Goal: Task Accomplishment & Management: Manage account settings

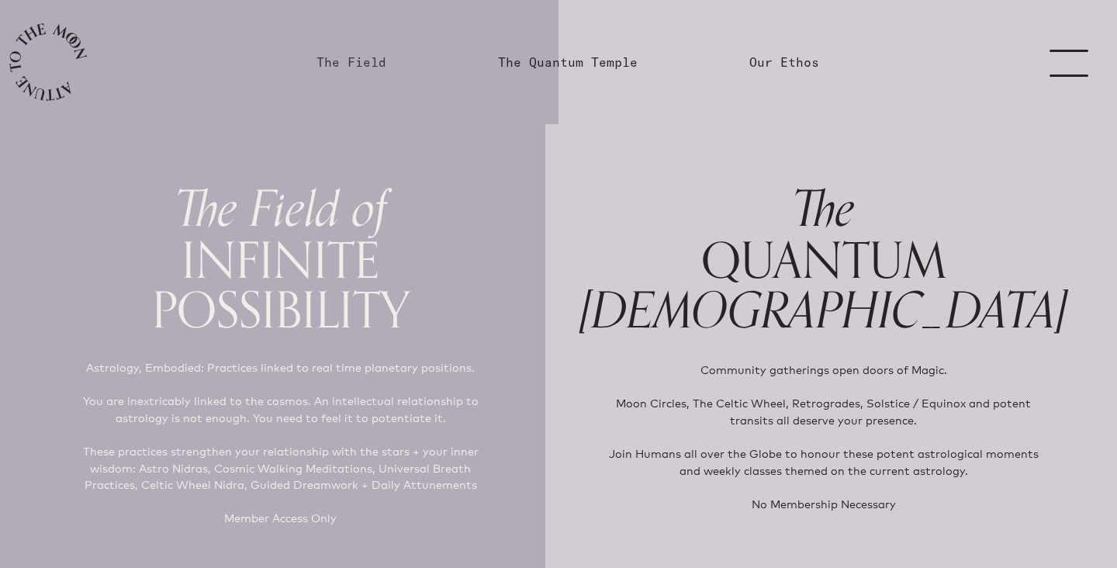
click at [357, 63] on link "The Field" at bounding box center [352, 62] width 70 height 19
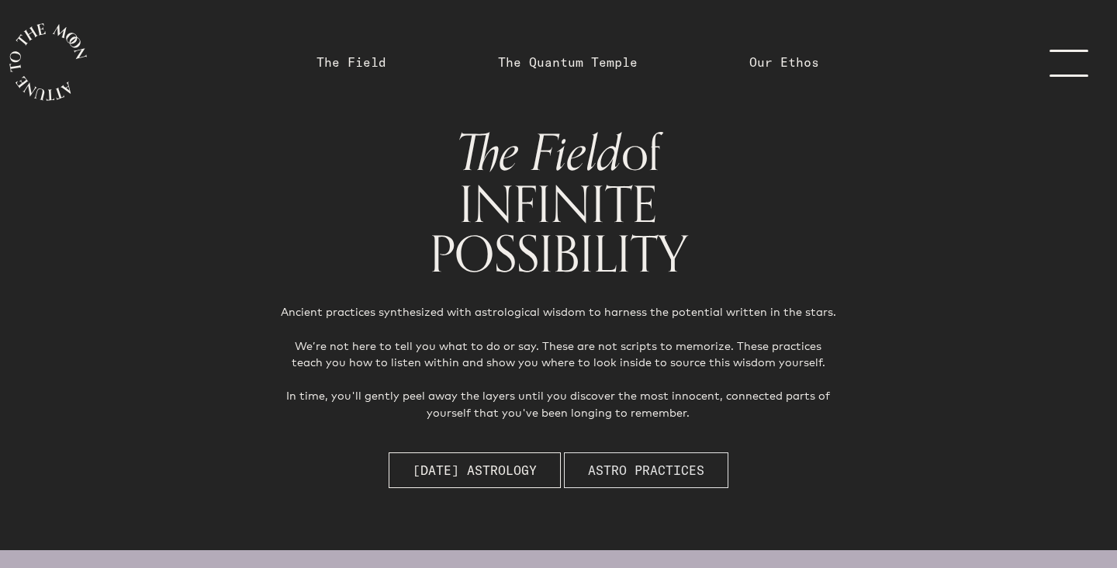
click at [652, 483] on button "Astro Practices" at bounding box center [646, 470] width 164 height 36
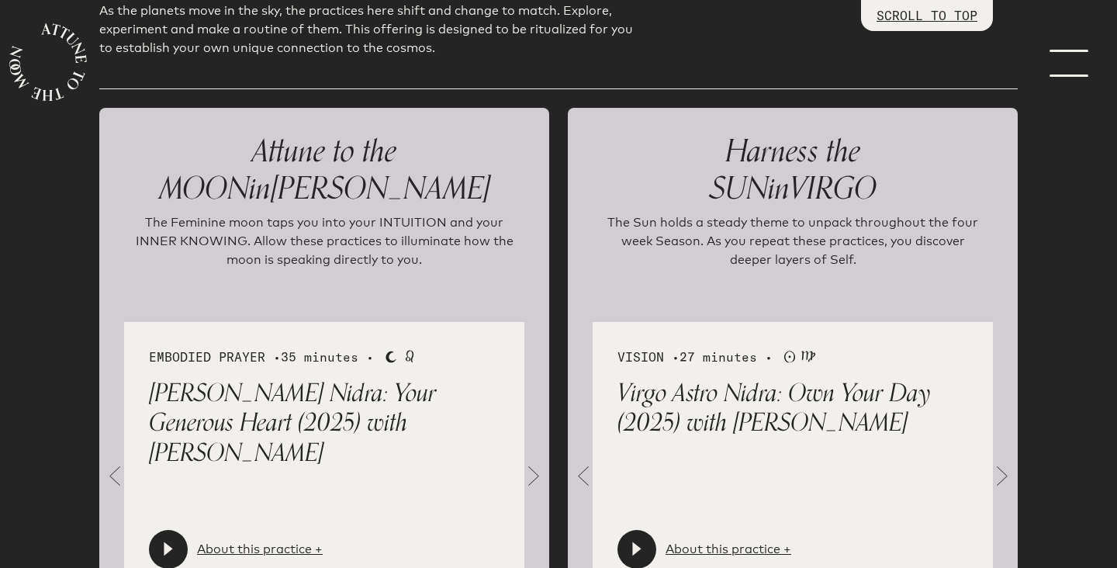
scroll to position [1646, 0]
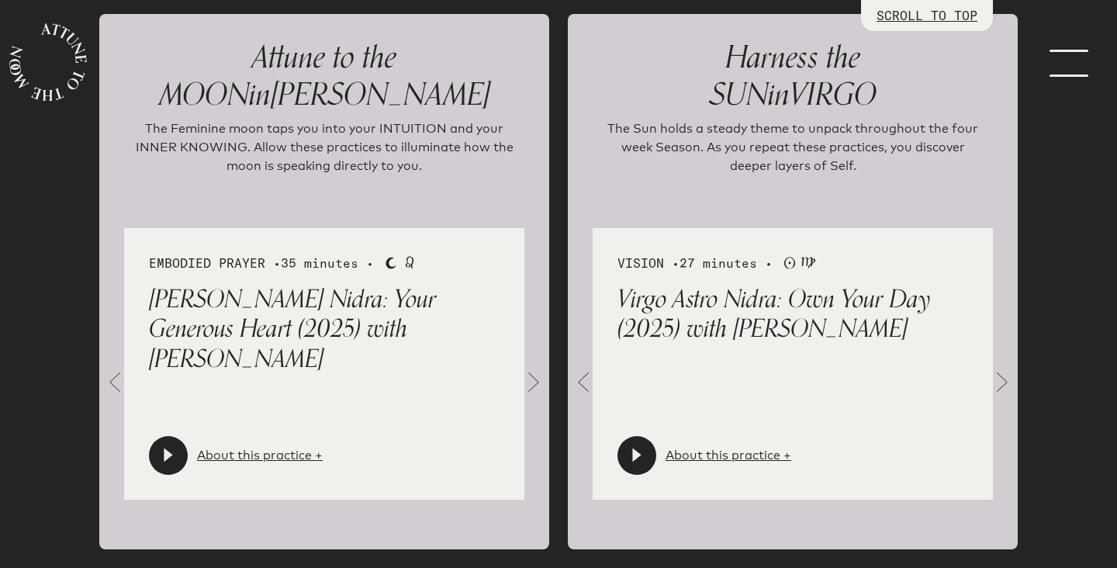
click at [532, 381] on span at bounding box center [533, 382] width 31 height 31
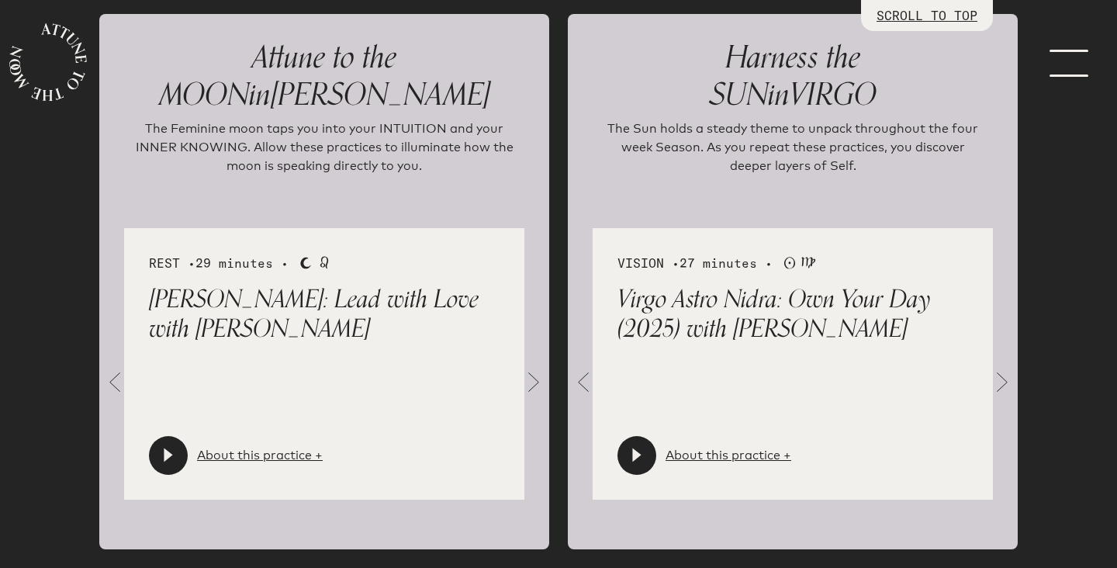
click at [532, 381] on span at bounding box center [533, 382] width 31 height 31
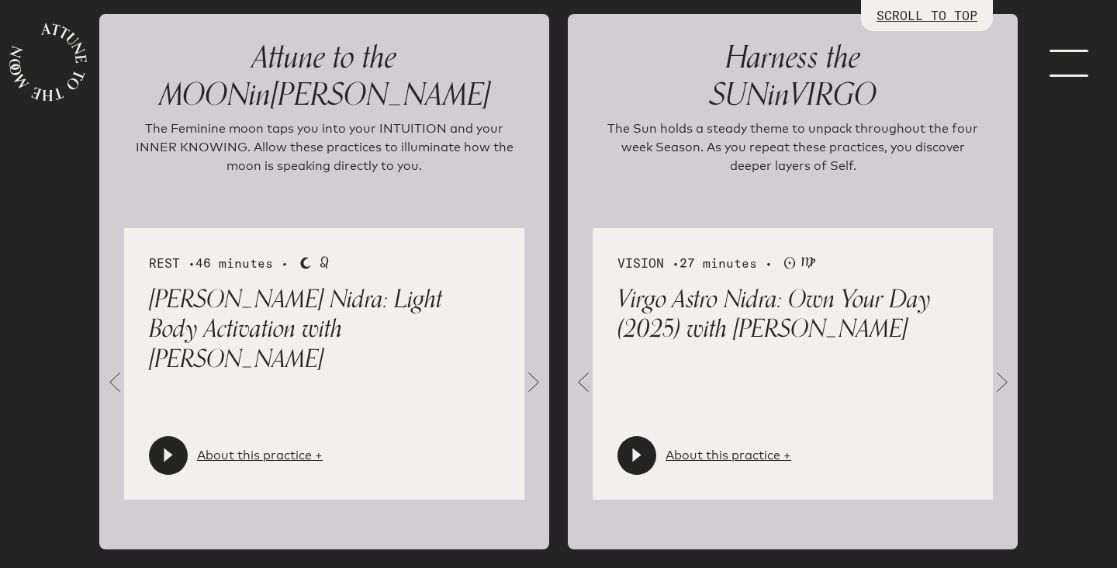
click at [532, 381] on span at bounding box center [533, 382] width 31 height 31
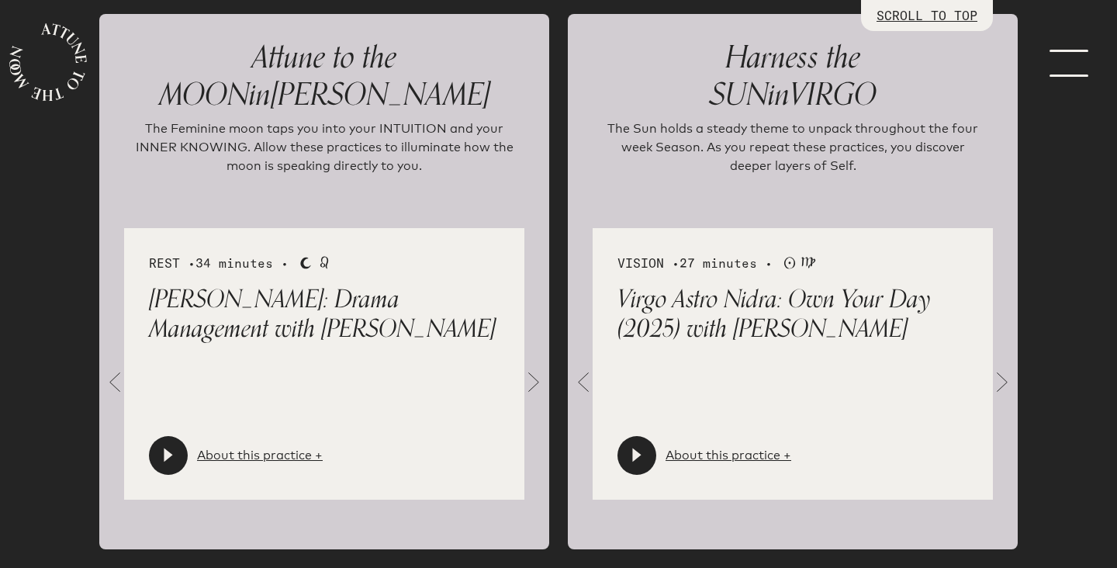
click at [532, 381] on span at bounding box center [533, 382] width 31 height 31
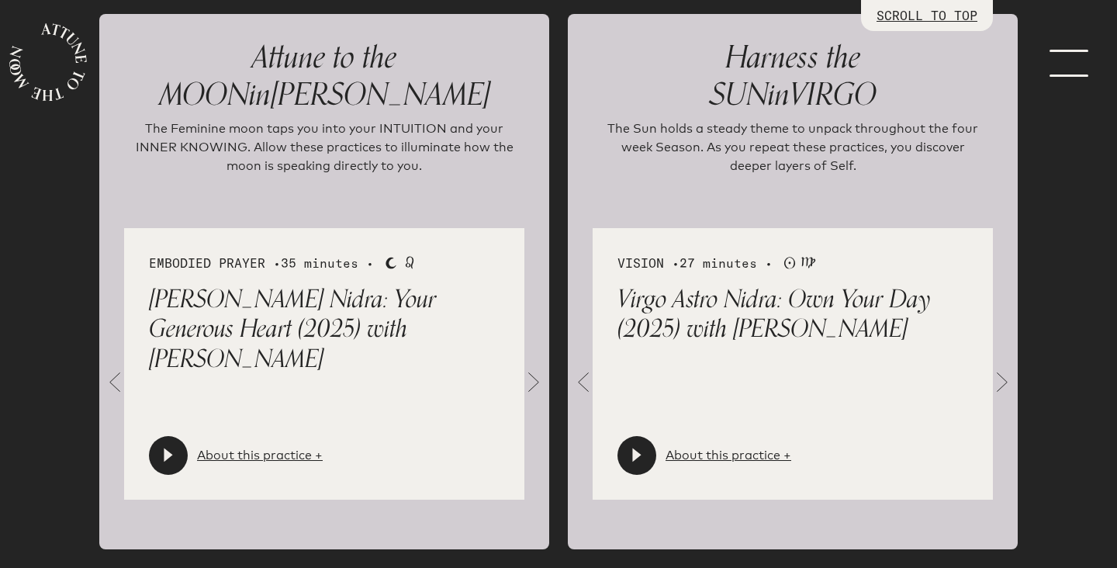
click at [532, 381] on span at bounding box center [533, 382] width 31 height 31
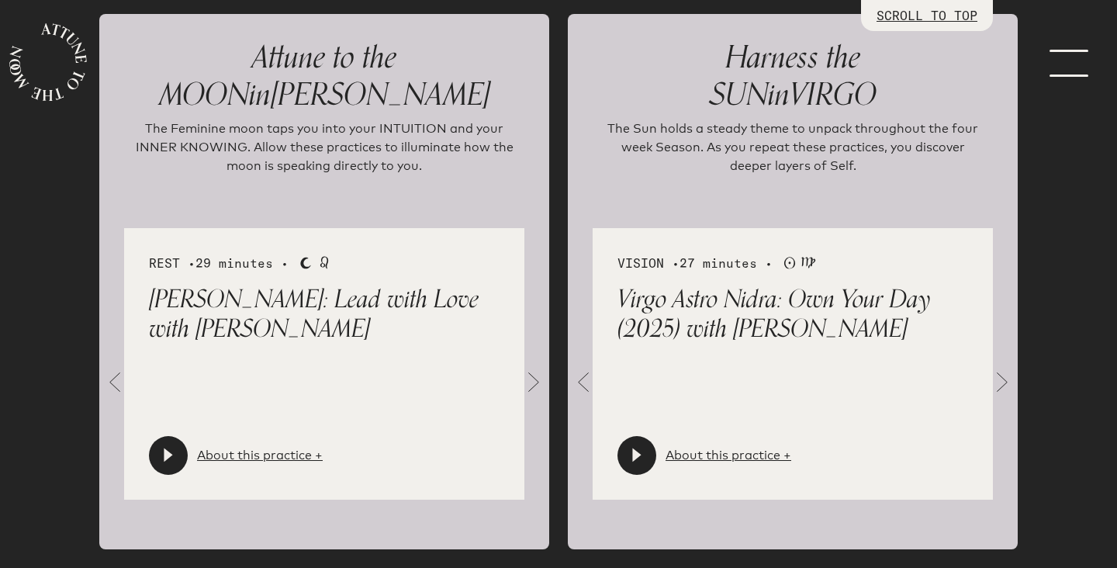
click at [995, 375] on span at bounding box center [1002, 382] width 31 height 31
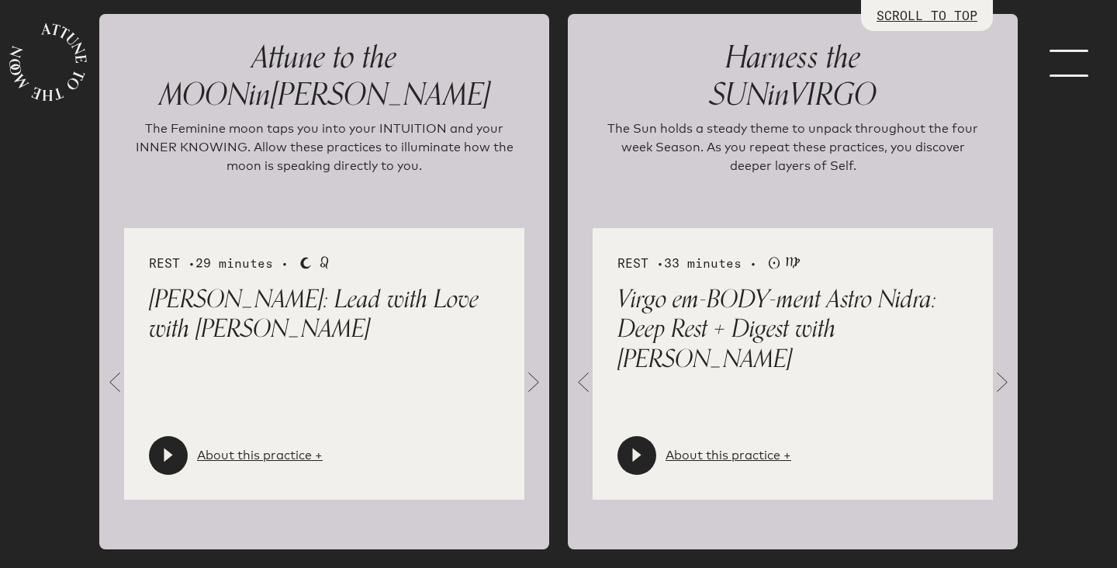
click at [995, 375] on span at bounding box center [1002, 382] width 31 height 31
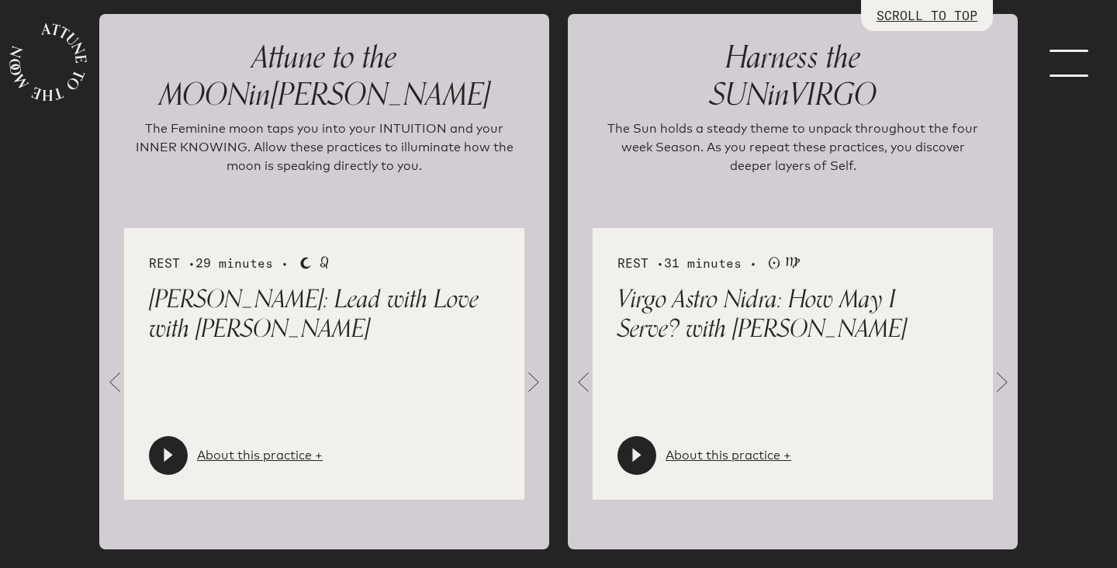
click at [995, 375] on span at bounding box center [1002, 382] width 31 height 31
click at [534, 388] on span at bounding box center [533, 382] width 31 height 31
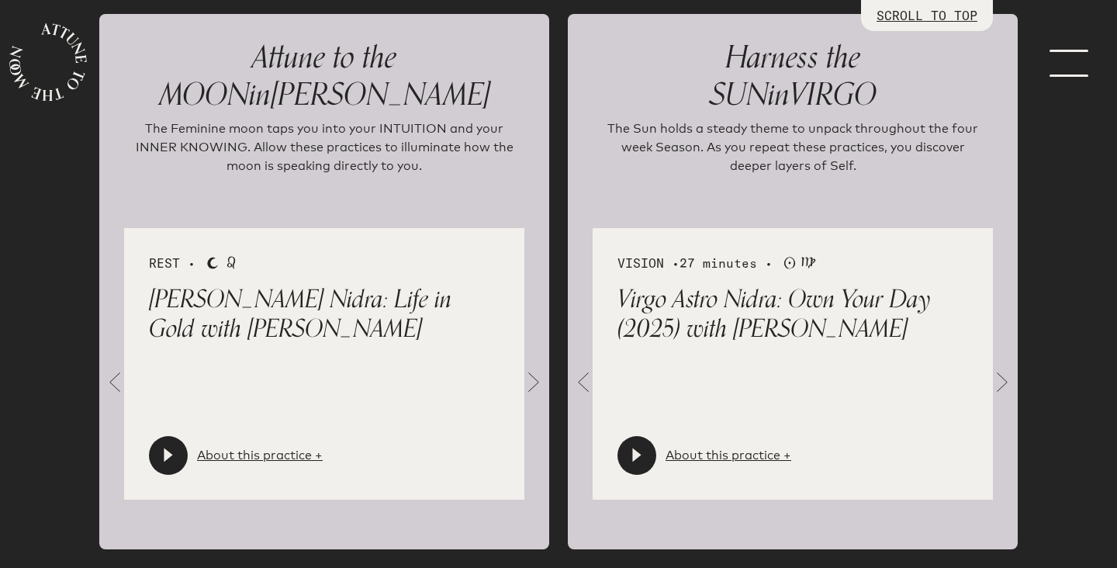
click at [534, 388] on span at bounding box center [533, 382] width 31 height 31
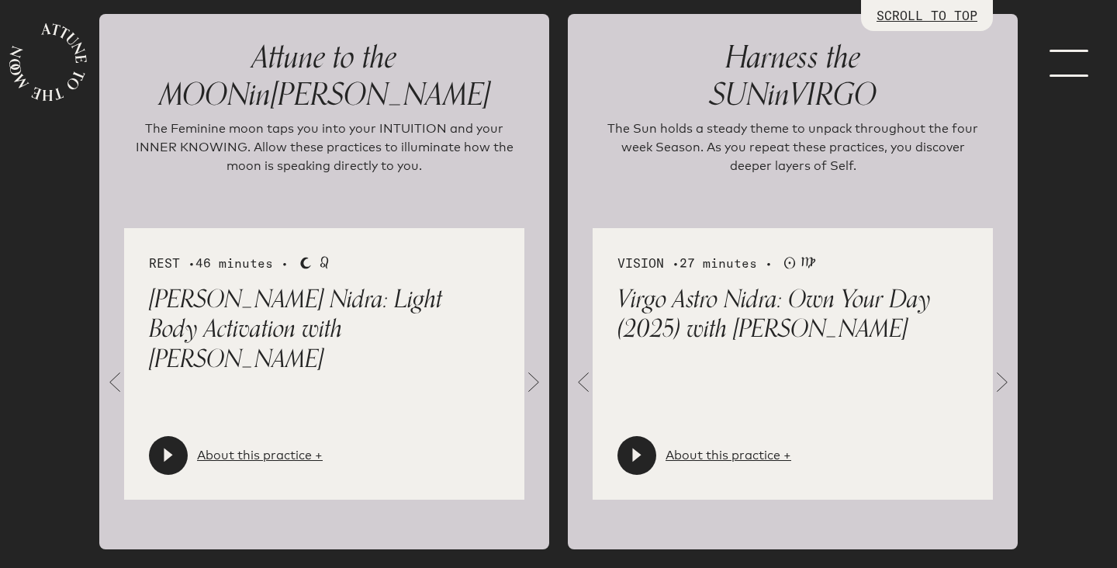
click at [534, 388] on span at bounding box center [533, 382] width 31 height 31
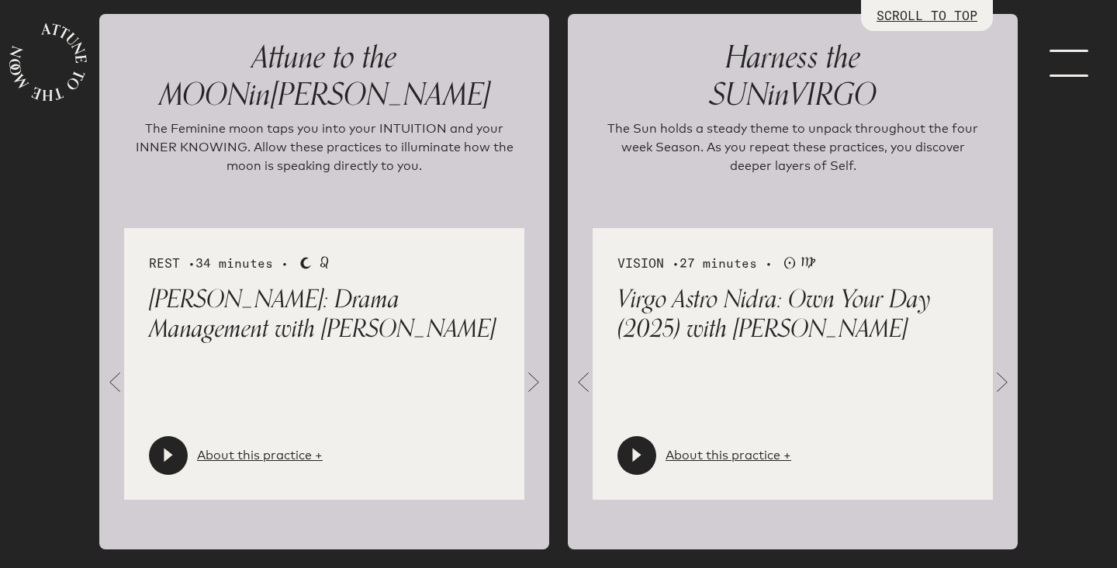
click at [733, 469] on div "About this practice +" at bounding box center [705, 455] width 174 height 39
click at [1012, 375] on span at bounding box center [1002, 382] width 31 height 31
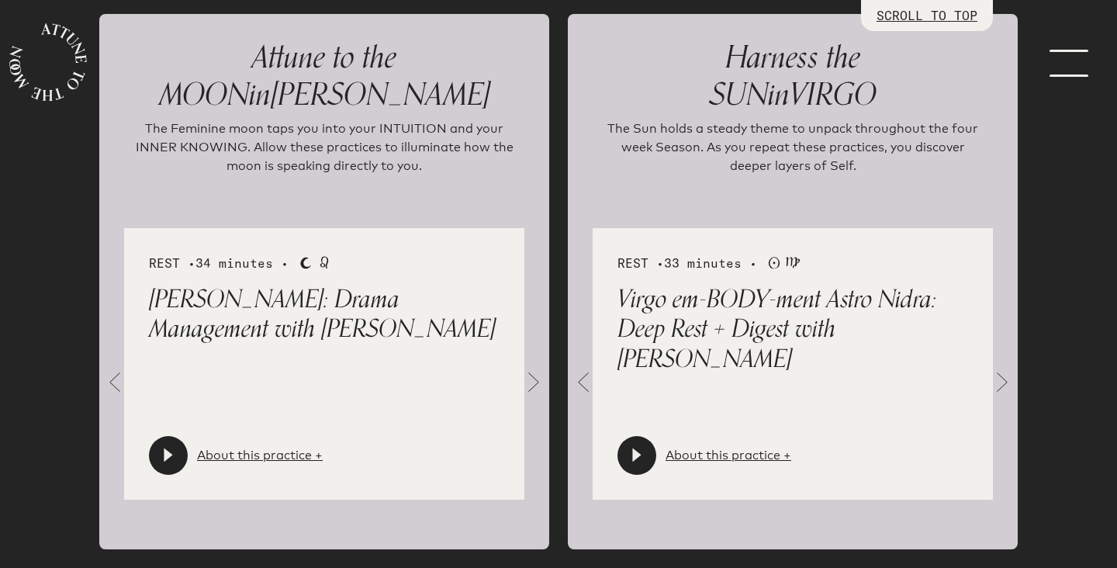
click at [1012, 376] on span at bounding box center [1002, 382] width 31 height 31
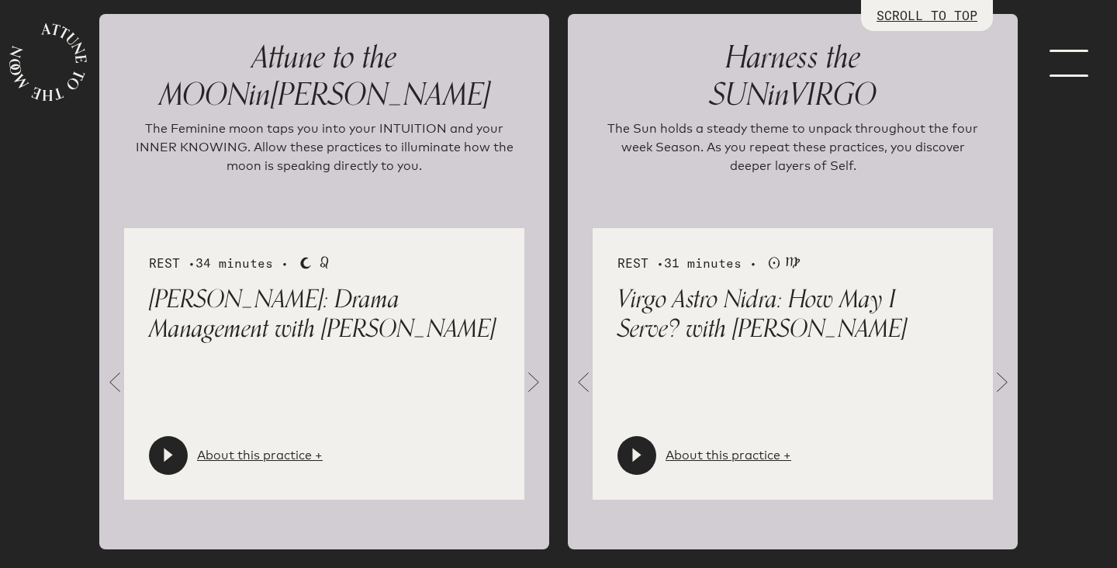
click at [1012, 376] on span at bounding box center [1002, 382] width 31 height 31
click at [538, 381] on span at bounding box center [533, 382] width 31 height 31
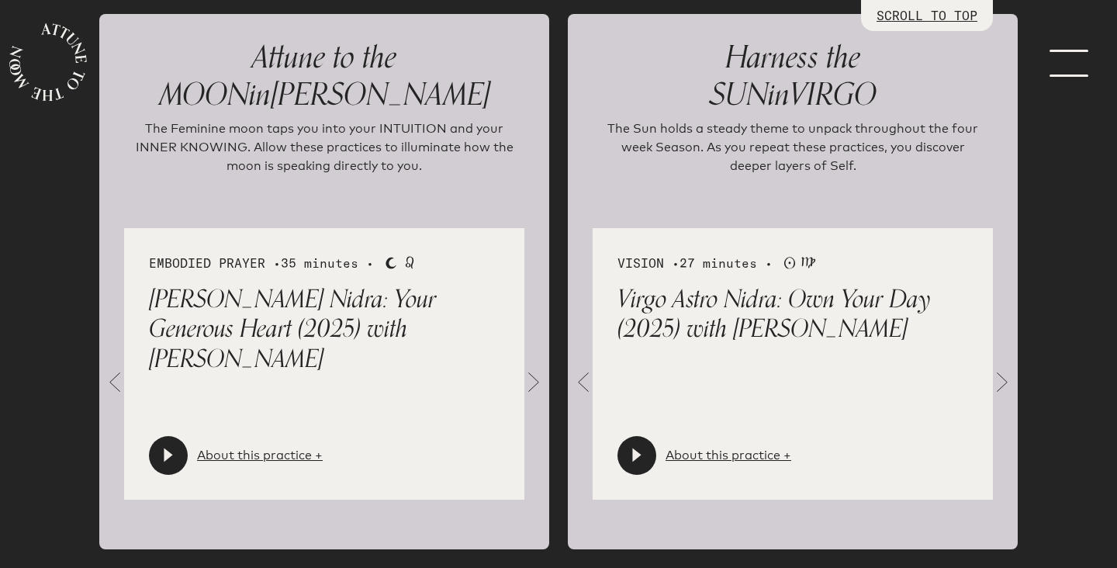
click at [538, 381] on span at bounding box center [533, 382] width 31 height 31
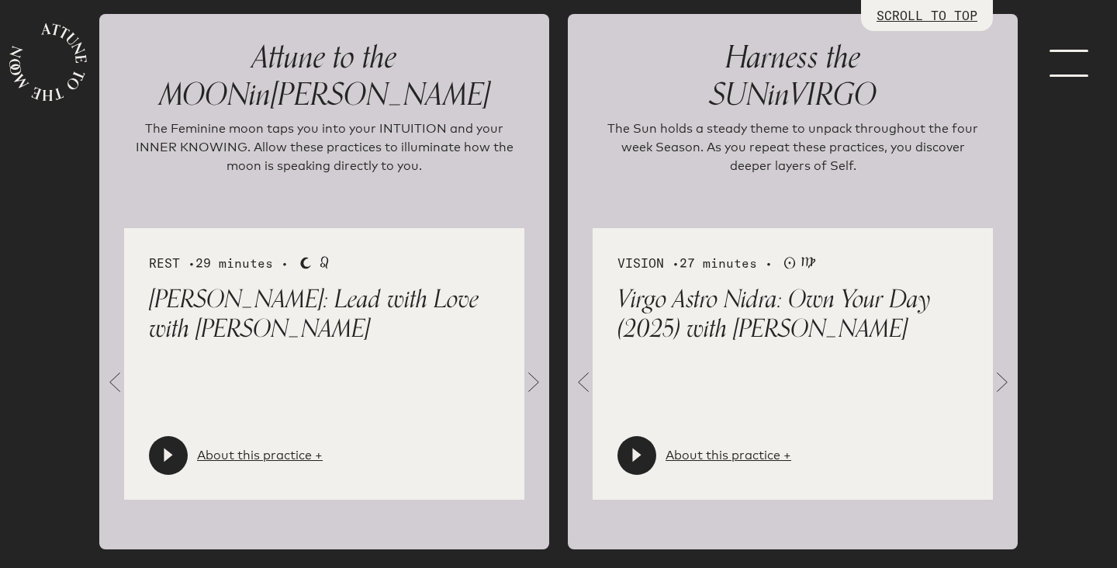
click at [538, 381] on span at bounding box center [533, 382] width 31 height 31
click at [537, 382] on span at bounding box center [533, 382] width 31 height 31
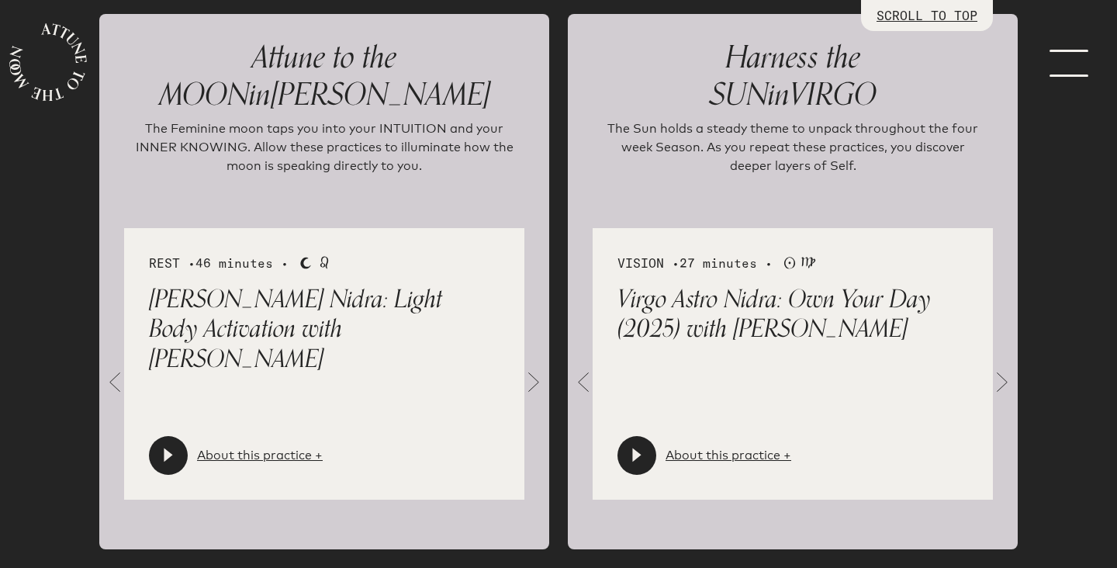
click at [537, 382] on span at bounding box center [533, 382] width 31 height 31
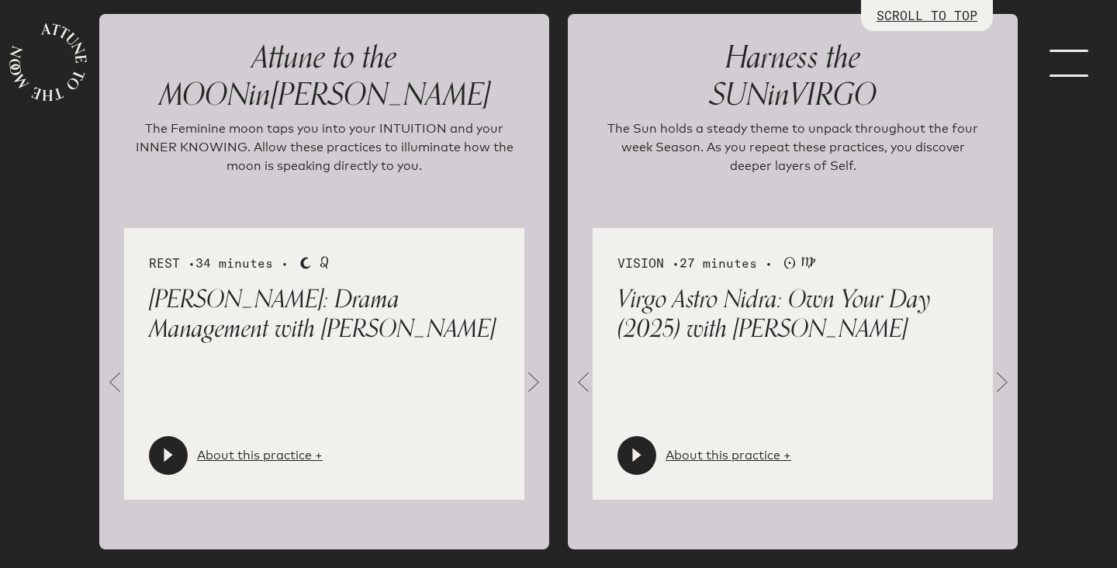
click at [537, 382] on span at bounding box center [533, 382] width 31 height 31
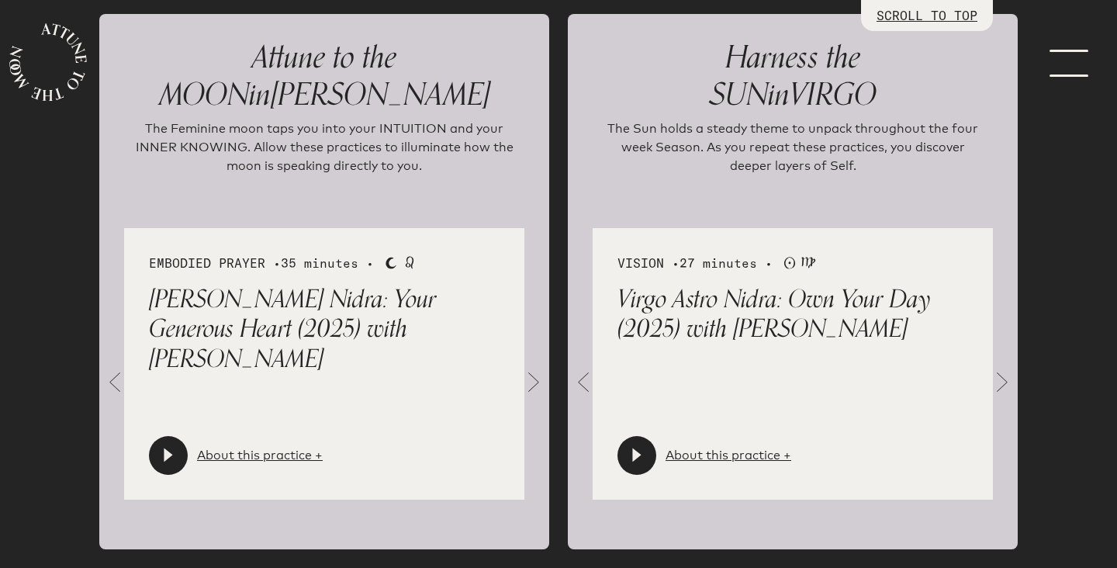
click at [537, 382] on span at bounding box center [533, 382] width 31 height 31
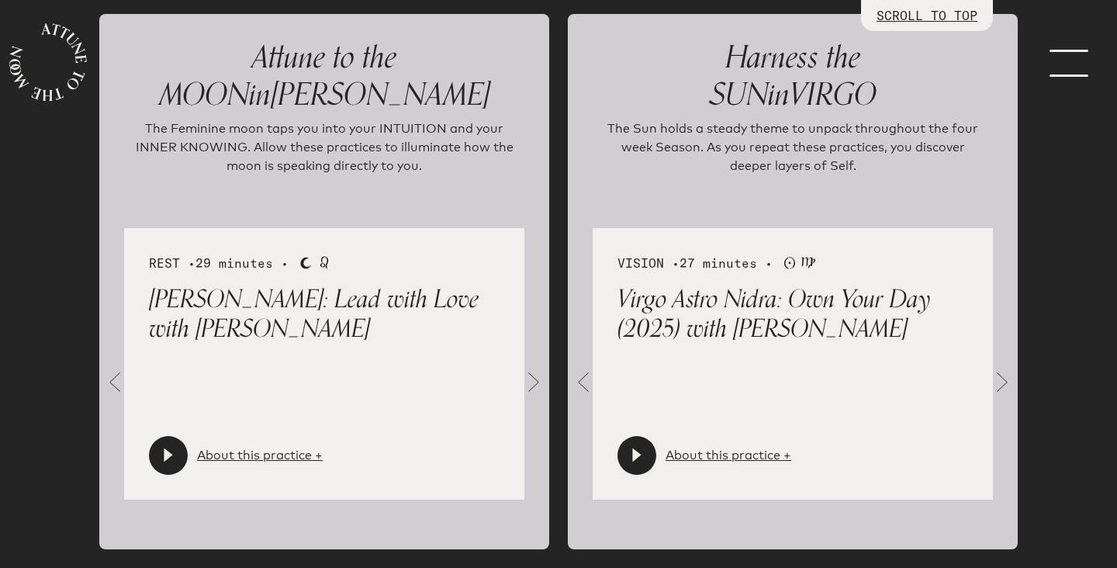
click at [535, 382] on span at bounding box center [533, 382] width 31 height 31
click at [116, 358] on div "REST • Moon [PERSON_NAME] Astro Nidra: Life in Gold with [PERSON_NAME] About th…" at bounding box center [324, 364] width 450 height 272
click at [122, 395] on span at bounding box center [114, 382] width 31 height 31
click at [272, 472] on div "About this practice +" at bounding box center [236, 455] width 174 height 39
click at [258, 450] on link "About this practice +" at bounding box center [260, 455] width 126 height 19
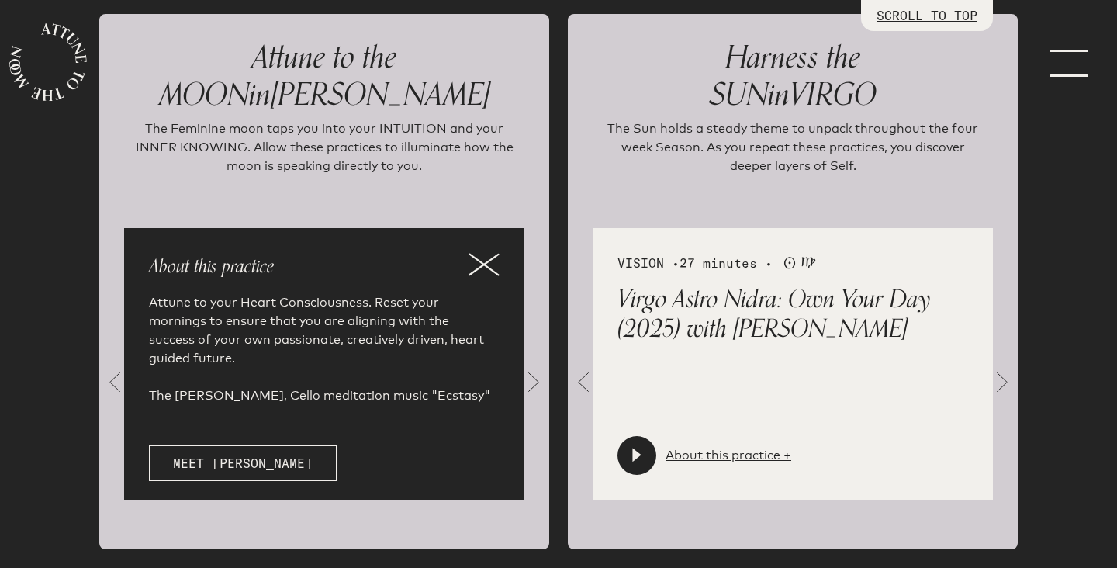
click at [476, 276] on p "About this practice" at bounding box center [324, 267] width 351 height 28
click at [997, 377] on span at bounding box center [1002, 382] width 31 height 31
click at [993, 382] on span at bounding box center [1002, 382] width 31 height 31
click at [1000, 376] on span at bounding box center [1002, 382] width 31 height 31
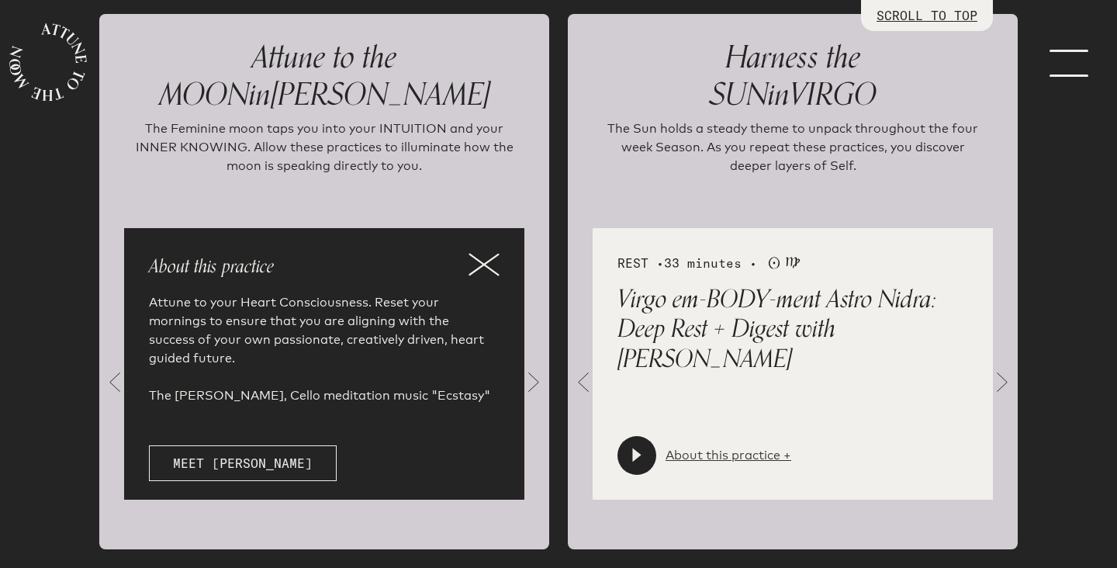
click at [698, 463] on link "About this practice +" at bounding box center [729, 455] width 126 height 19
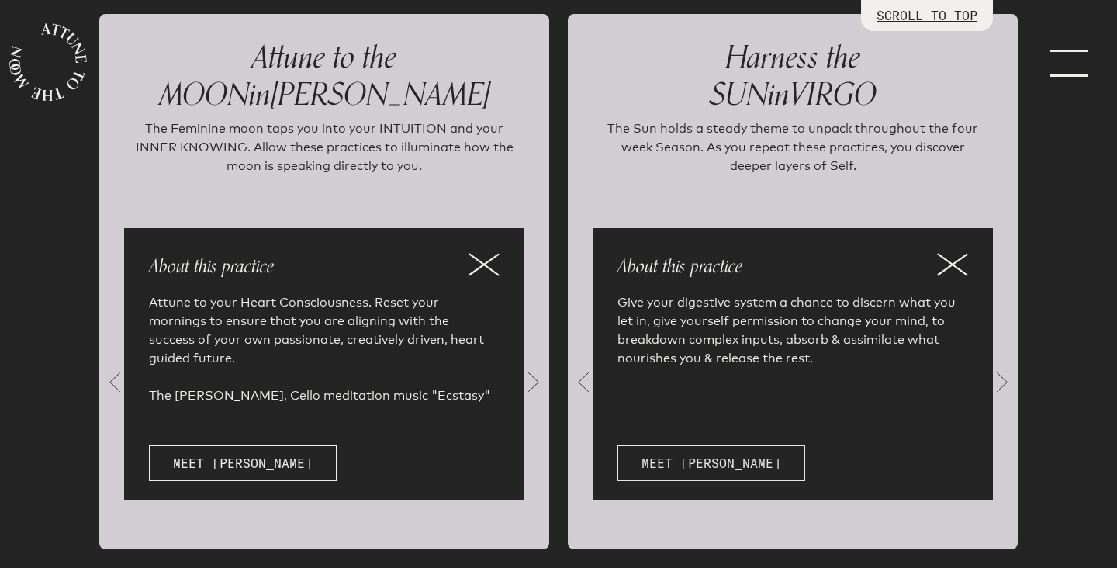
click at [664, 468] on link "Meet [PERSON_NAME]" at bounding box center [712, 463] width 188 height 36
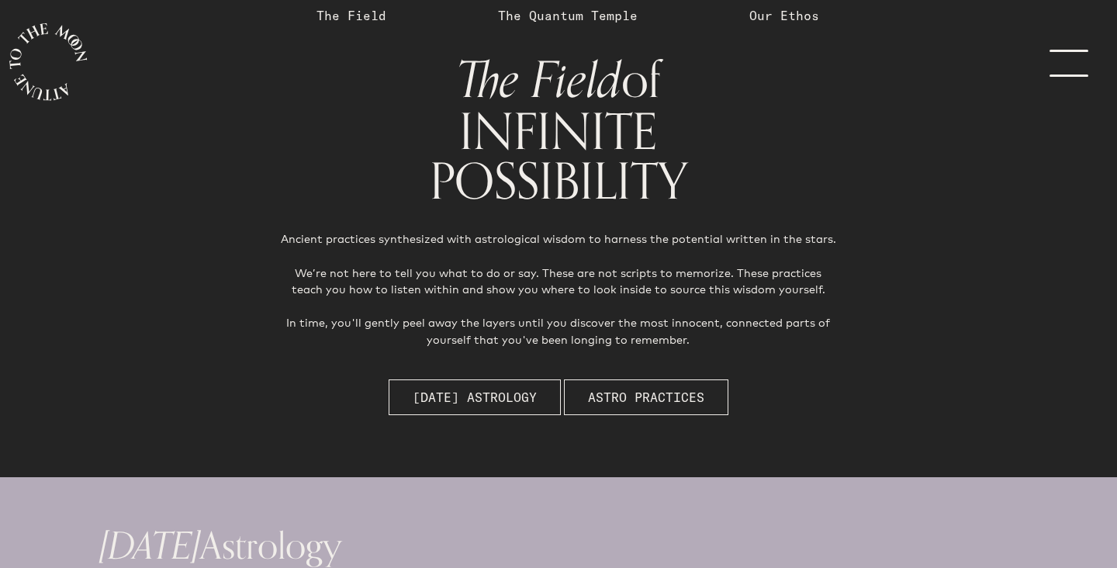
scroll to position [78, 0]
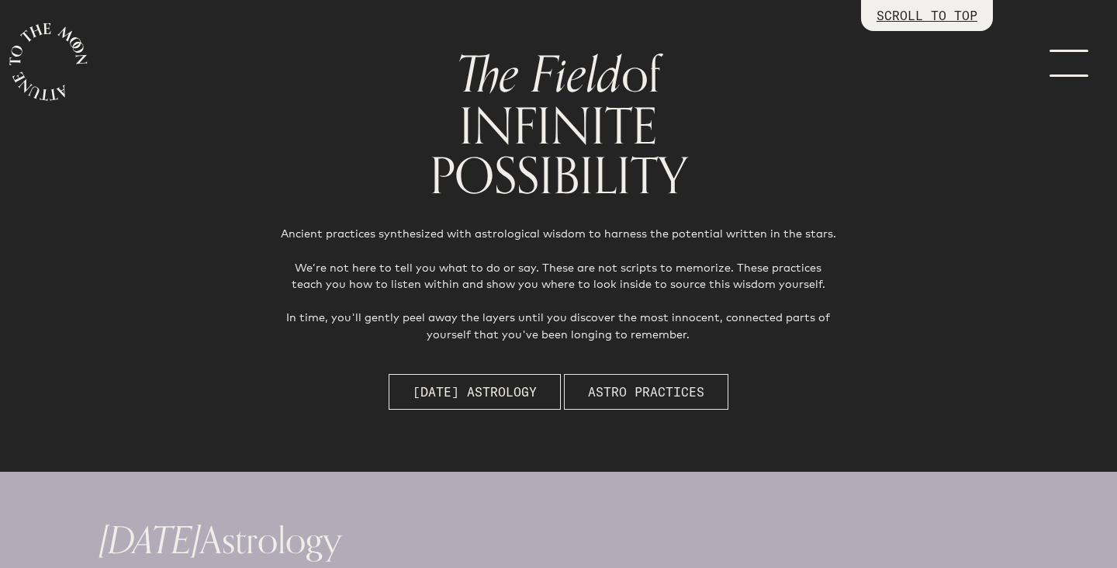
click at [597, 393] on span "Astro Practices" at bounding box center [646, 391] width 116 height 19
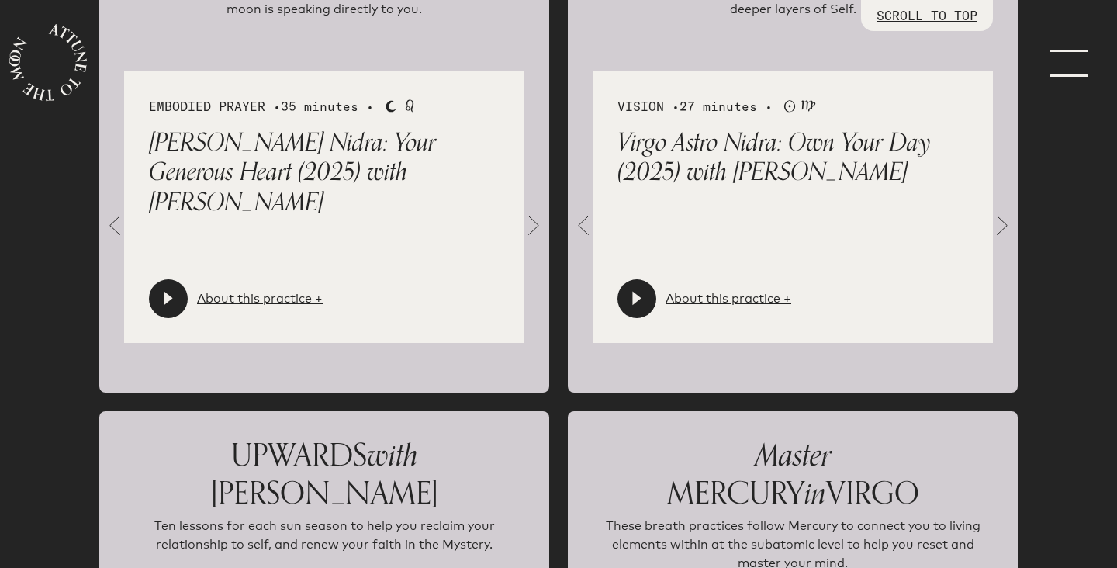
scroll to position [1844, 0]
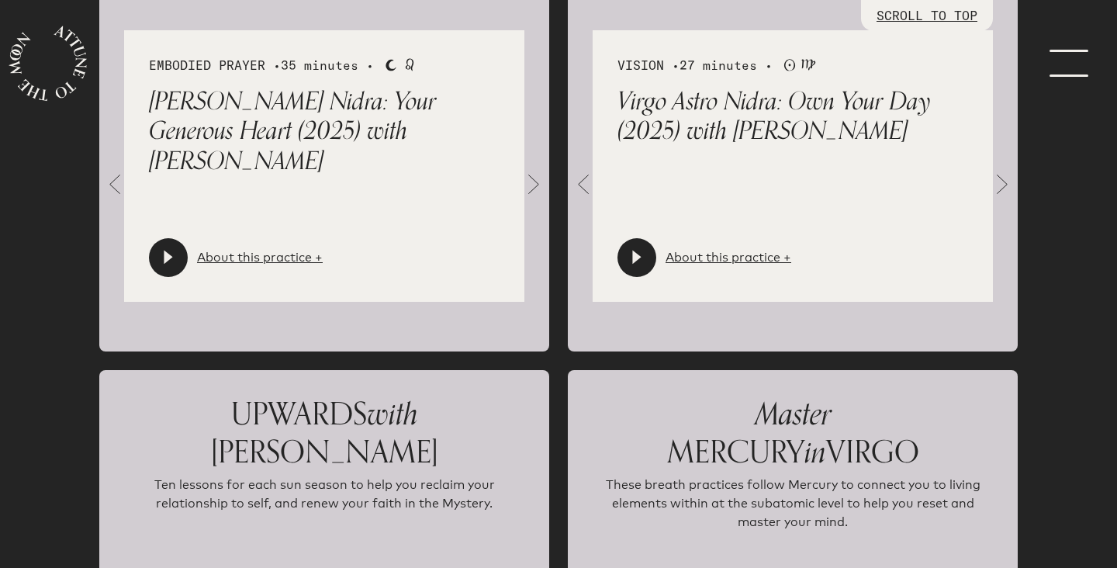
click at [1016, 163] on div "VISION • 27 minutes • Sun Virgo Virgo Astro Nidra: Own Your Day (2025) with [PE…" at bounding box center [793, 166] width 450 height 272
click at [1006, 182] on span at bounding box center [1002, 184] width 31 height 31
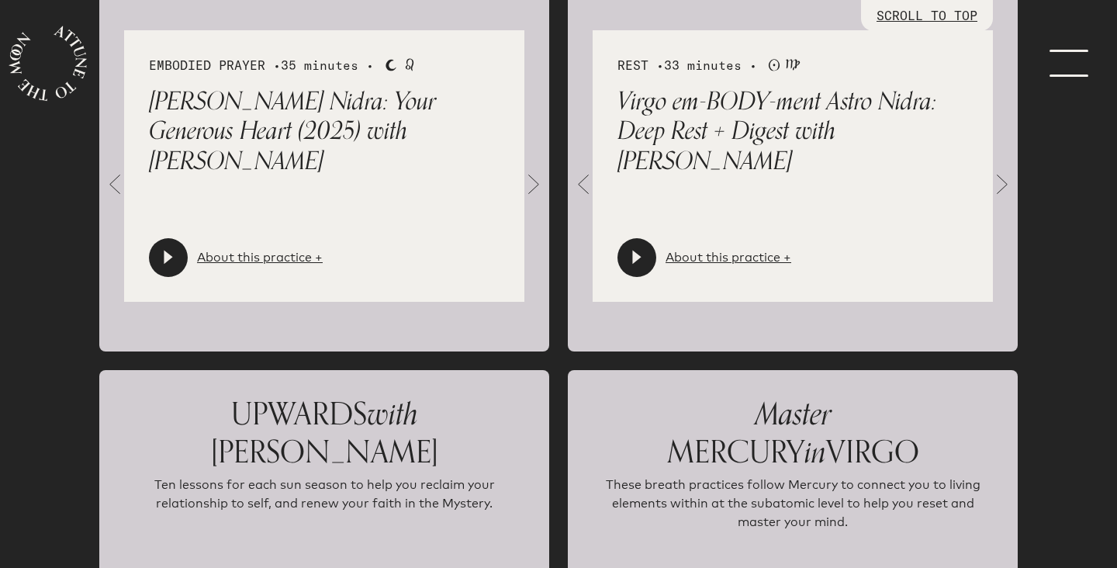
click at [637, 261] on icon at bounding box center [637, 258] width 16 height 16
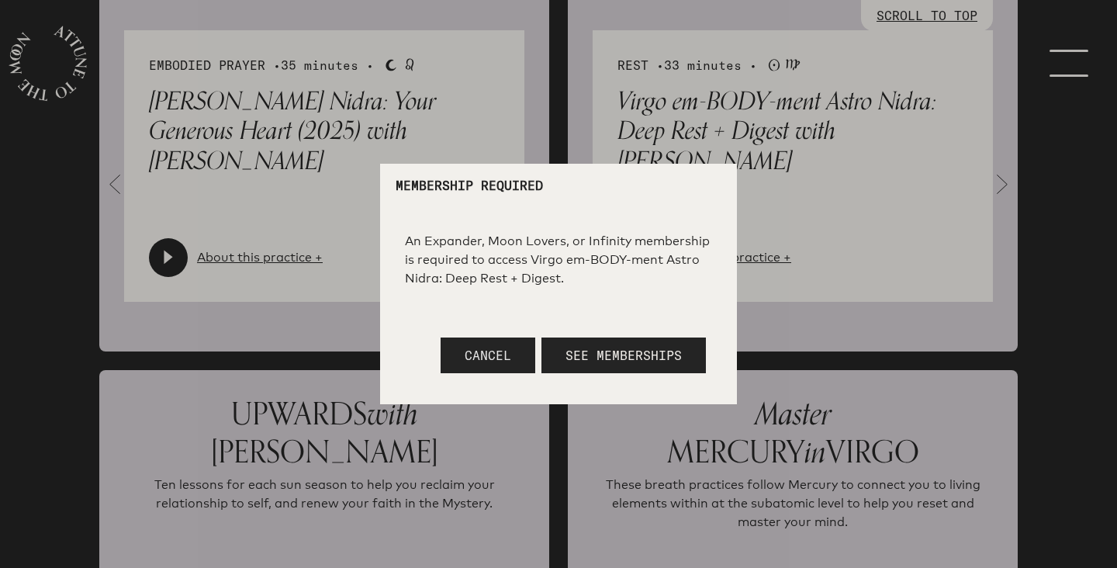
click at [494, 348] on span "Cancel" at bounding box center [488, 356] width 47 height 16
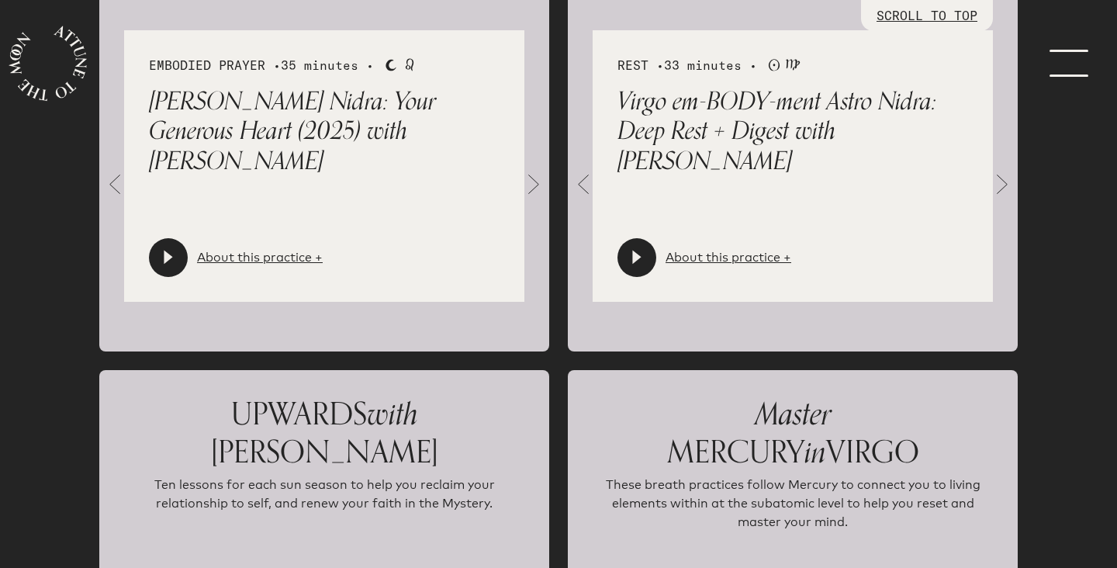
click at [1085, 83] on link "menu" at bounding box center [1079, 62] width 78 height 124
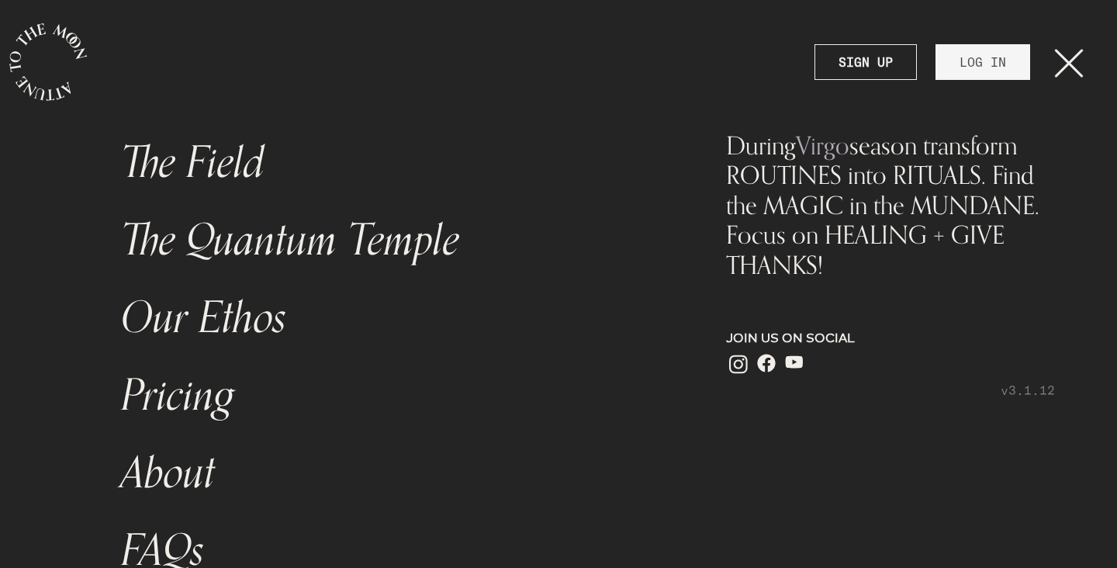
scroll to position [0, 0]
click at [998, 72] on link "LOG IN" at bounding box center [983, 62] width 95 height 36
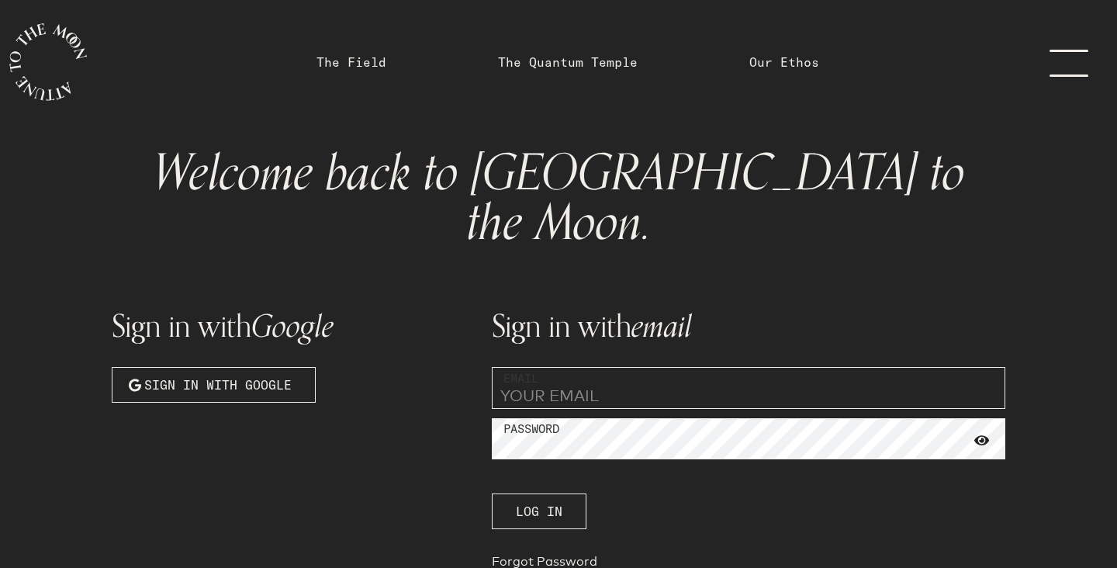
click at [642, 367] on input "email" at bounding box center [749, 388] width 514 height 42
type input "n"
type input "[EMAIL_ADDRESS][DOMAIN_NAME]"
click at [562, 493] on button "Log In" at bounding box center [539, 511] width 95 height 36
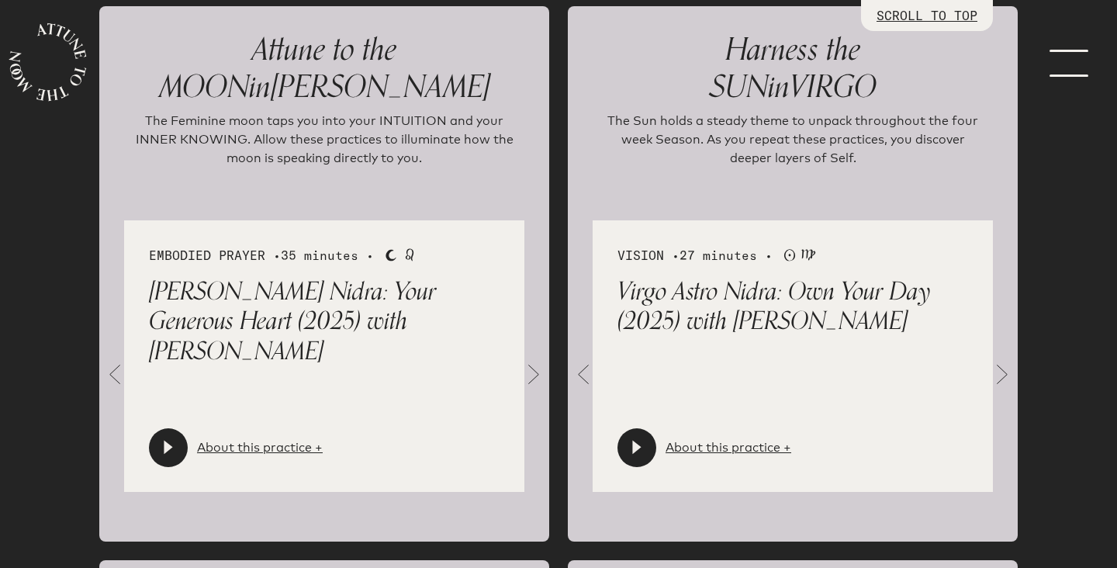
scroll to position [1764, 0]
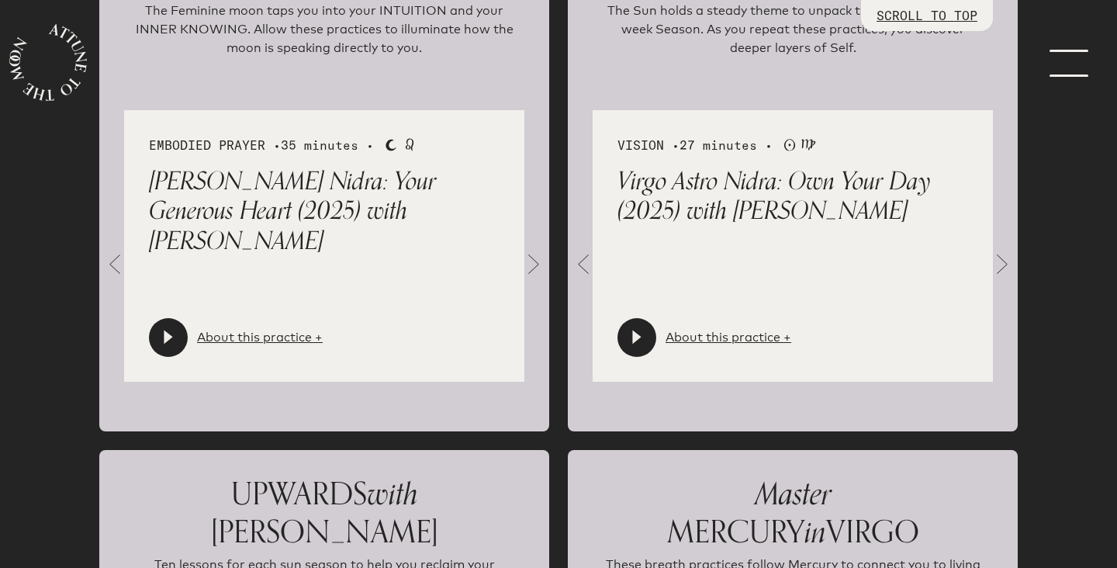
click at [985, 254] on div "VISION • 27 minutes • Sun Virgo Virgo Astro Nidra: Own Your Day (2025) with [PE…" at bounding box center [793, 246] width 400 height 272
click at [1004, 251] on span at bounding box center [1002, 264] width 31 height 31
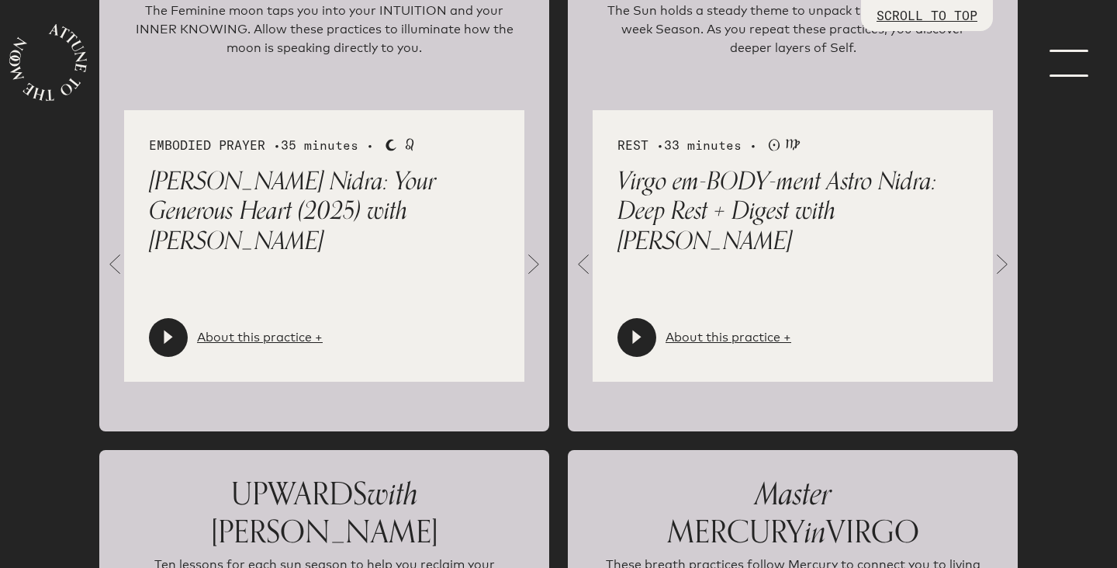
click at [1004, 251] on span at bounding box center [1002, 264] width 31 height 31
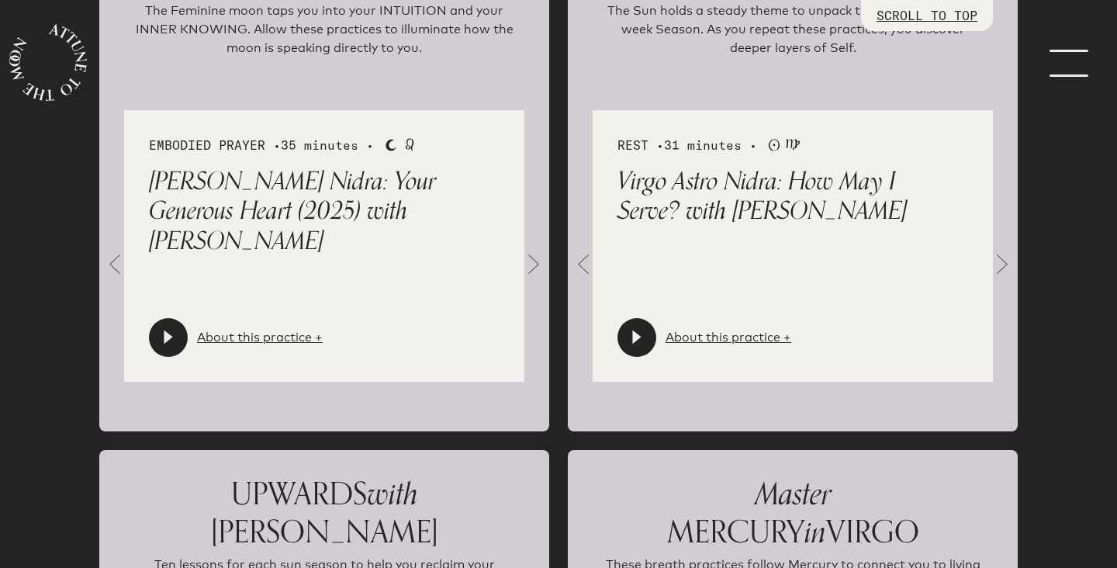
click at [575, 270] on span at bounding box center [583, 264] width 31 height 31
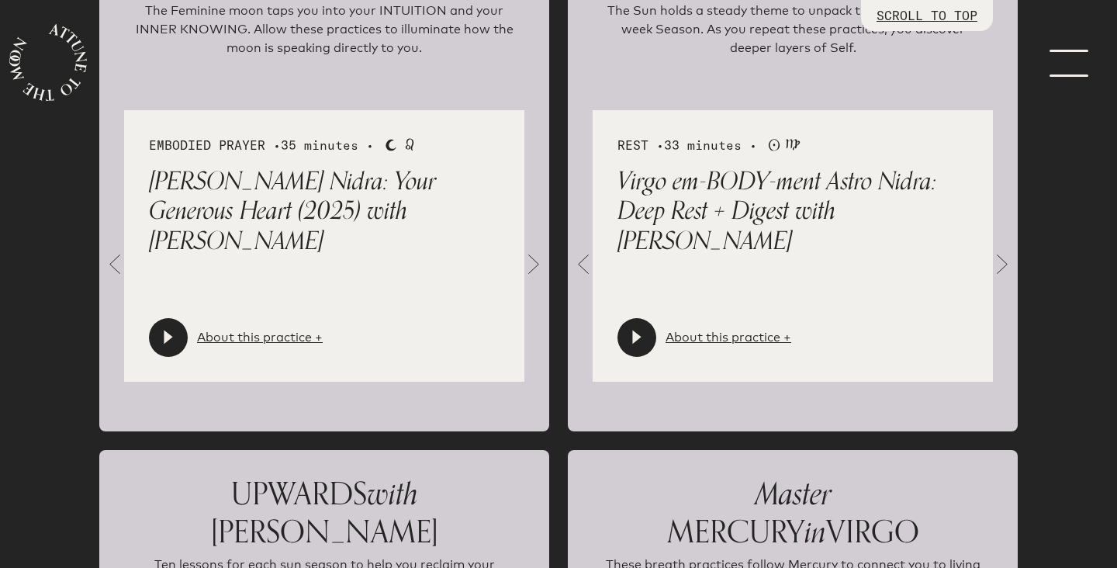
click at [634, 340] on icon at bounding box center [636, 337] width 9 height 14
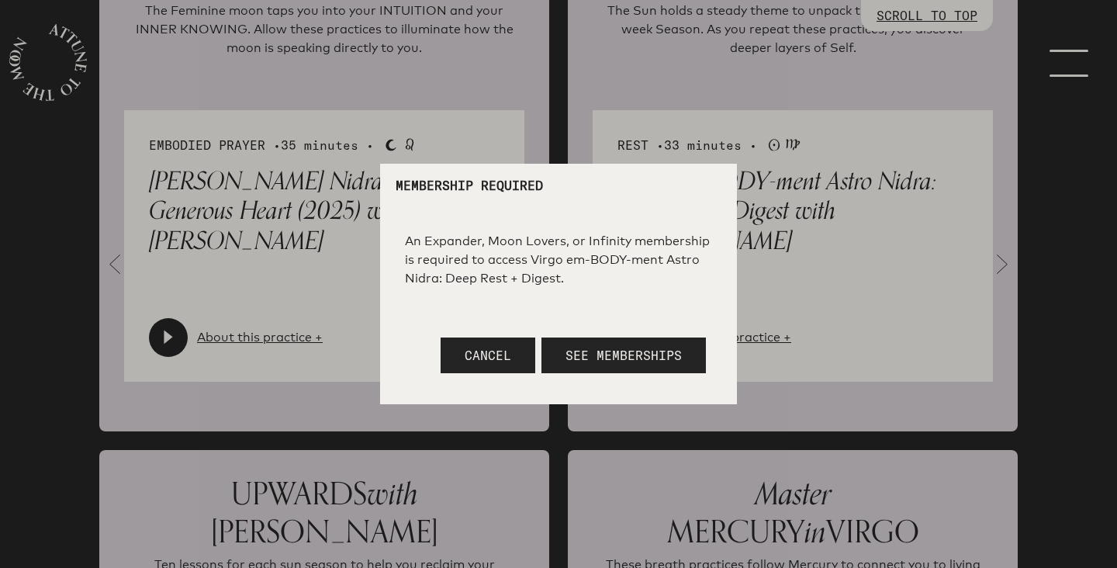
click at [996, 258] on div at bounding box center [558, 284] width 1117 height 568
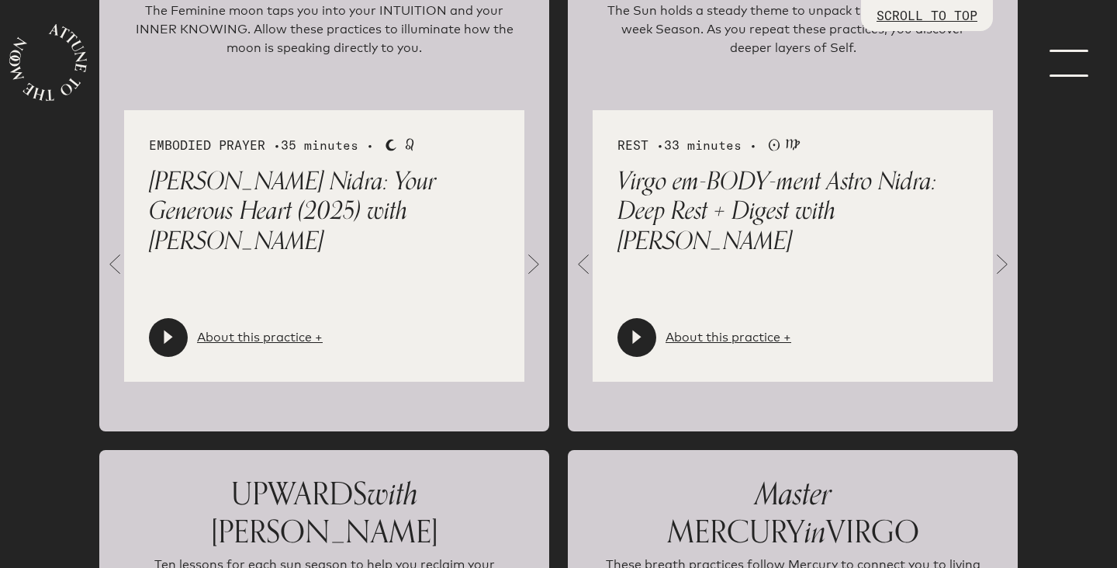
click at [1065, 30] on link "menu" at bounding box center [1079, 62] width 78 height 124
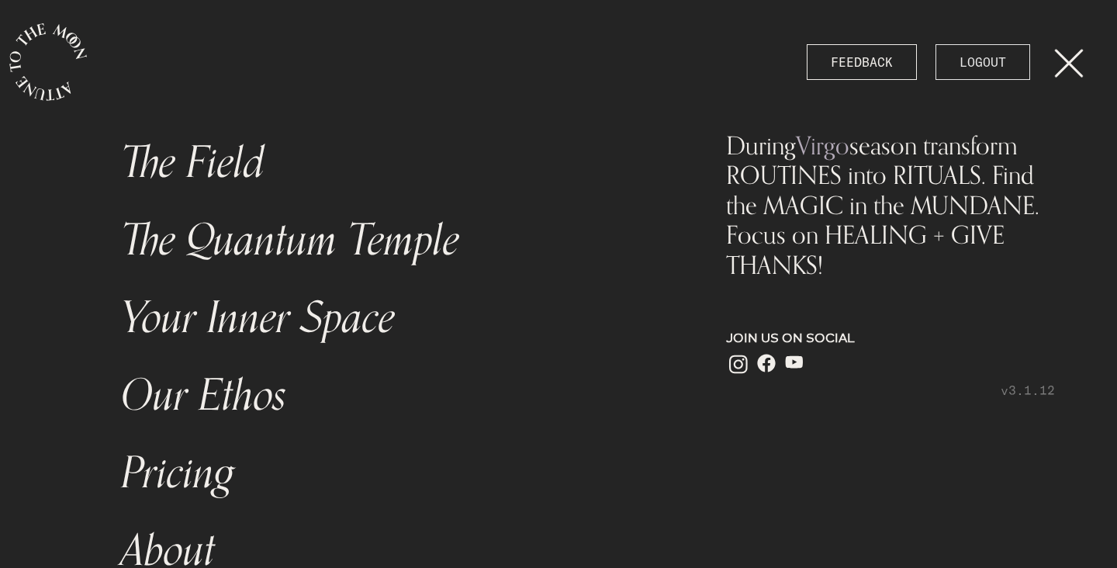
click at [973, 48] on link "LOGOUT" at bounding box center [983, 62] width 95 height 36
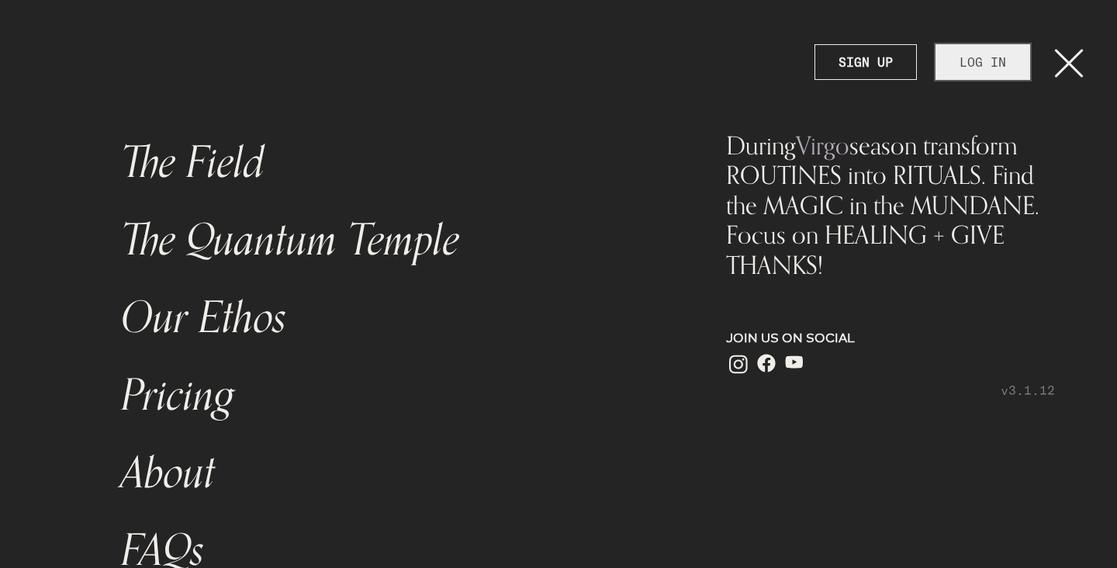
click at [960, 71] on link "LOG IN" at bounding box center [983, 62] width 95 height 36
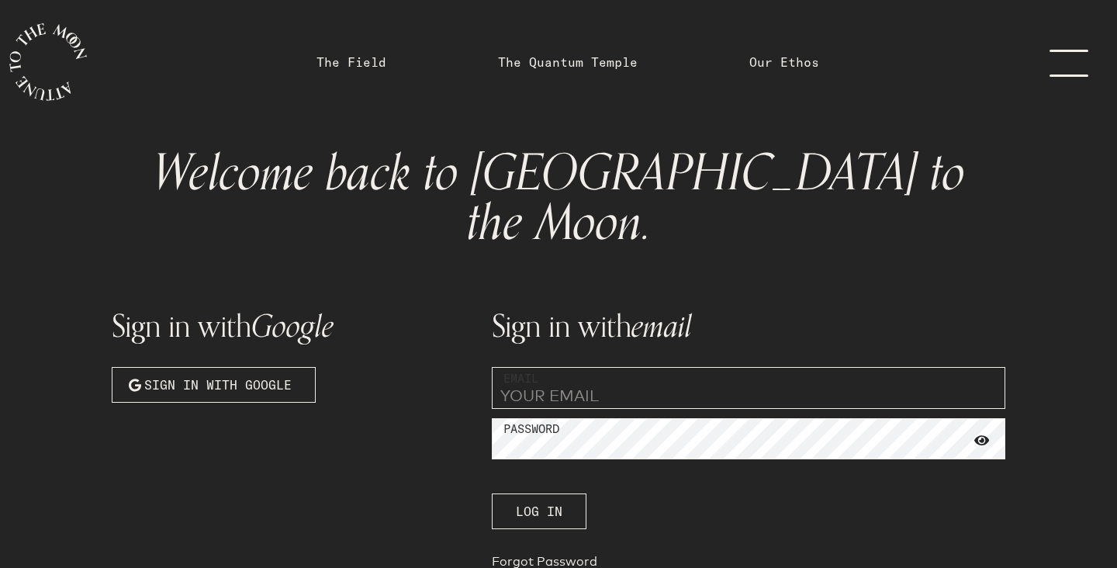
click at [736, 367] on input "email" at bounding box center [749, 388] width 514 height 42
type input "[EMAIL_ADDRESS][DOMAIN_NAME]"
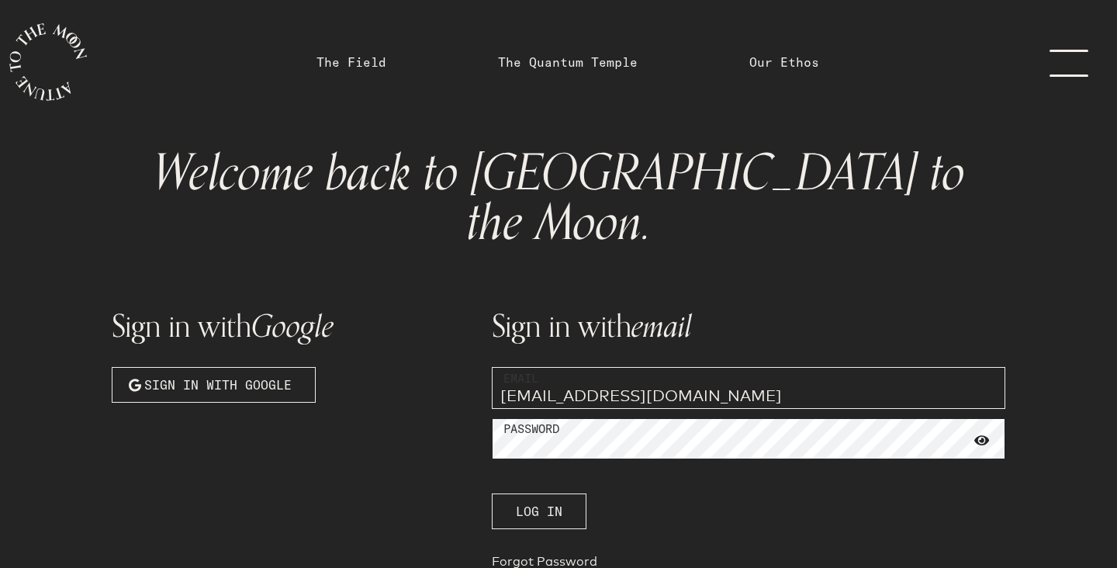
click at [492, 493] on button "Log In" at bounding box center [539, 511] width 95 height 36
